Goal: Task Accomplishment & Management: Manage account settings

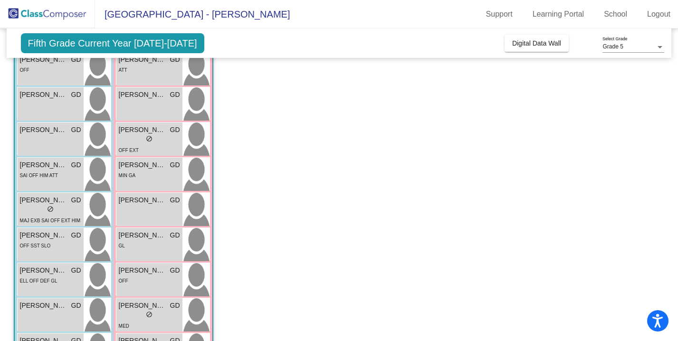
scroll to position [312, 0]
click at [150, 207] on div "[PERSON_NAME] lock do_not_disturb_alt" at bounding box center [149, 209] width 66 height 33
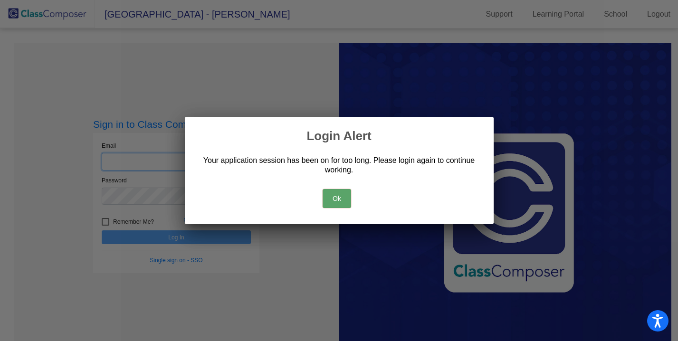
type input "[PERSON_NAME][EMAIL_ADDRESS][PERSON_NAME][DOMAIN_NAME]"
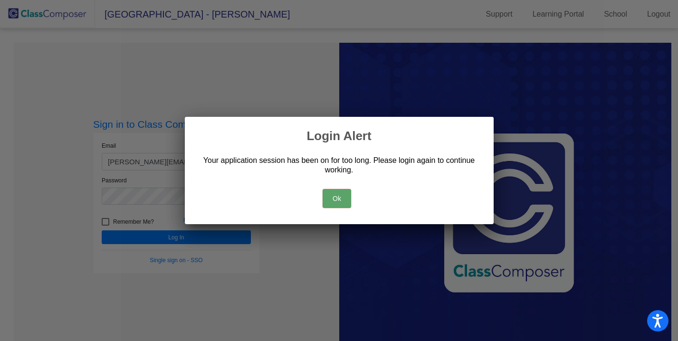
click at [339, 197] on button "Ok" at bounding box center [337, 198] width 29 height 19
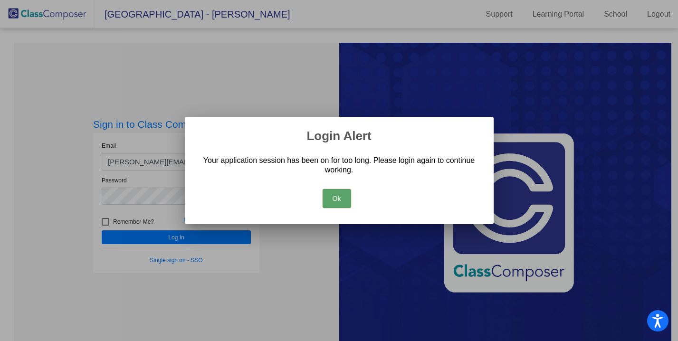
click at [336, 197] on button "Ok" at bounding box center [337, 198] width 29 height 19
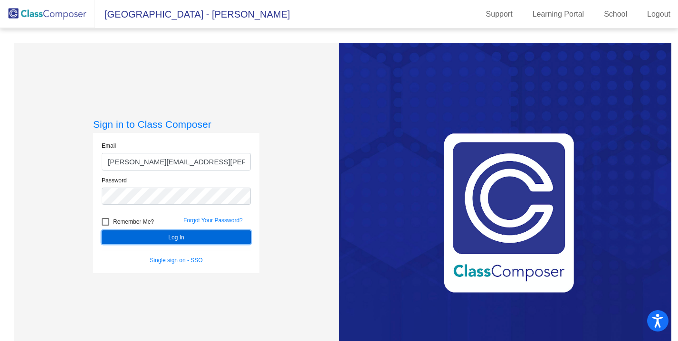
click at [188, 243] on button "Log In" at bounding box center [176, 238] width 149 height 14
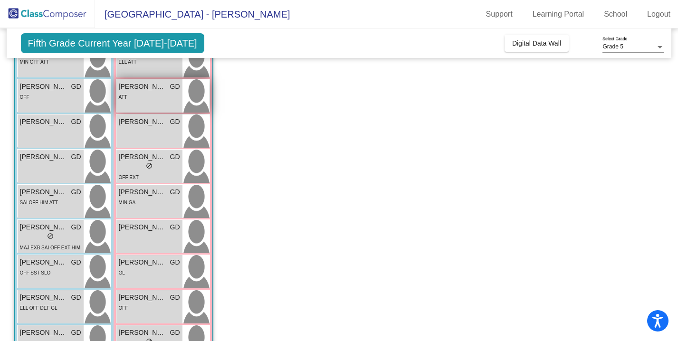
scroll to position [286, 0]
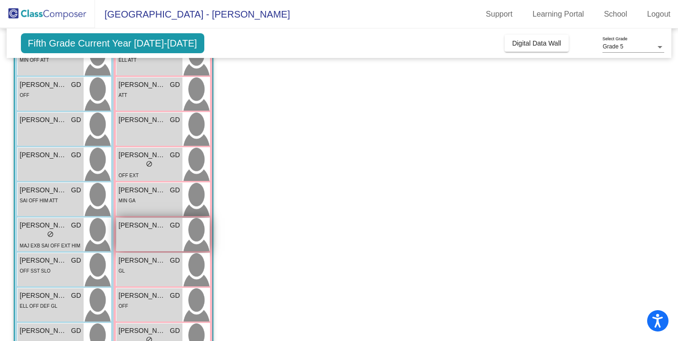
click at [161, 237] on div "[PERSON_NAME] lock do_not_disturb_alt" at bounding box center [149, 234] width 66 height 33
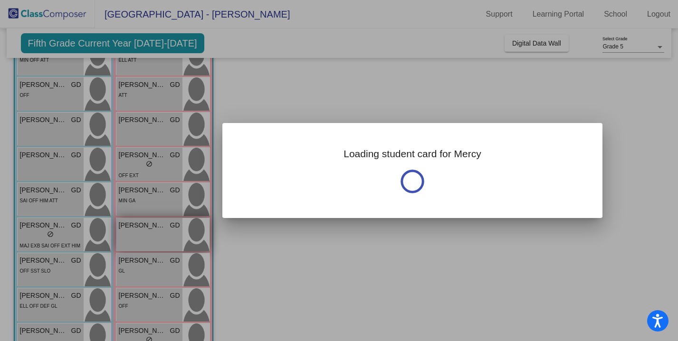
click at [161, 237] on div at bounding box center [339, 170] width 678 height 341
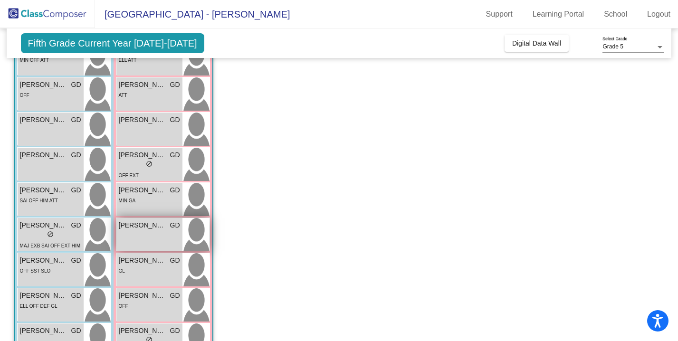
click at [147, 236] on div "[PERSON_NAME] lock do_not_disturb_alt" at bounding box center [149, 234] width 66 height 33
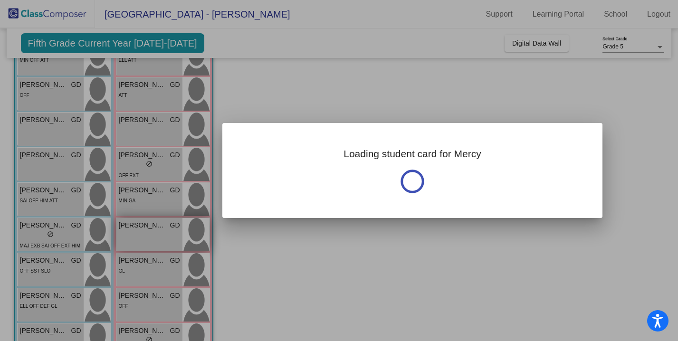
click at [147, 236] on div at bounding box center [339, 170] width 678 height 341
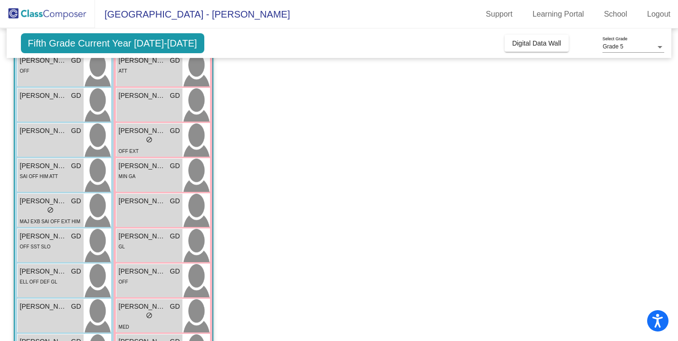
scroll to position [311, 0]
click at [158, 203] on span "[PERSON_NAME]" at bounding box center [143, 201] width 48 height 10
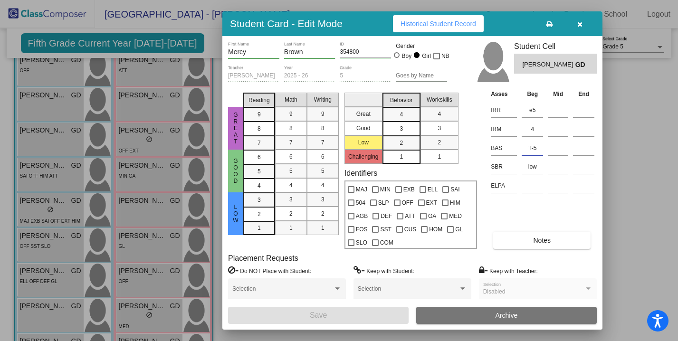
click at [537, 148] on input "T-5" at bounding box center [532, 148] width 21 height 14
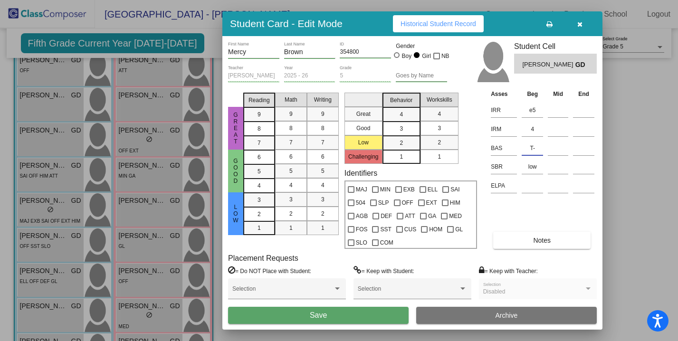
type input "T"
type input "U-5"
click at [373, 315] on button "Save" at bounding box center [318, 315] width 181 height 17
